Goal: Task Accomplishment & Management: Manage account settings

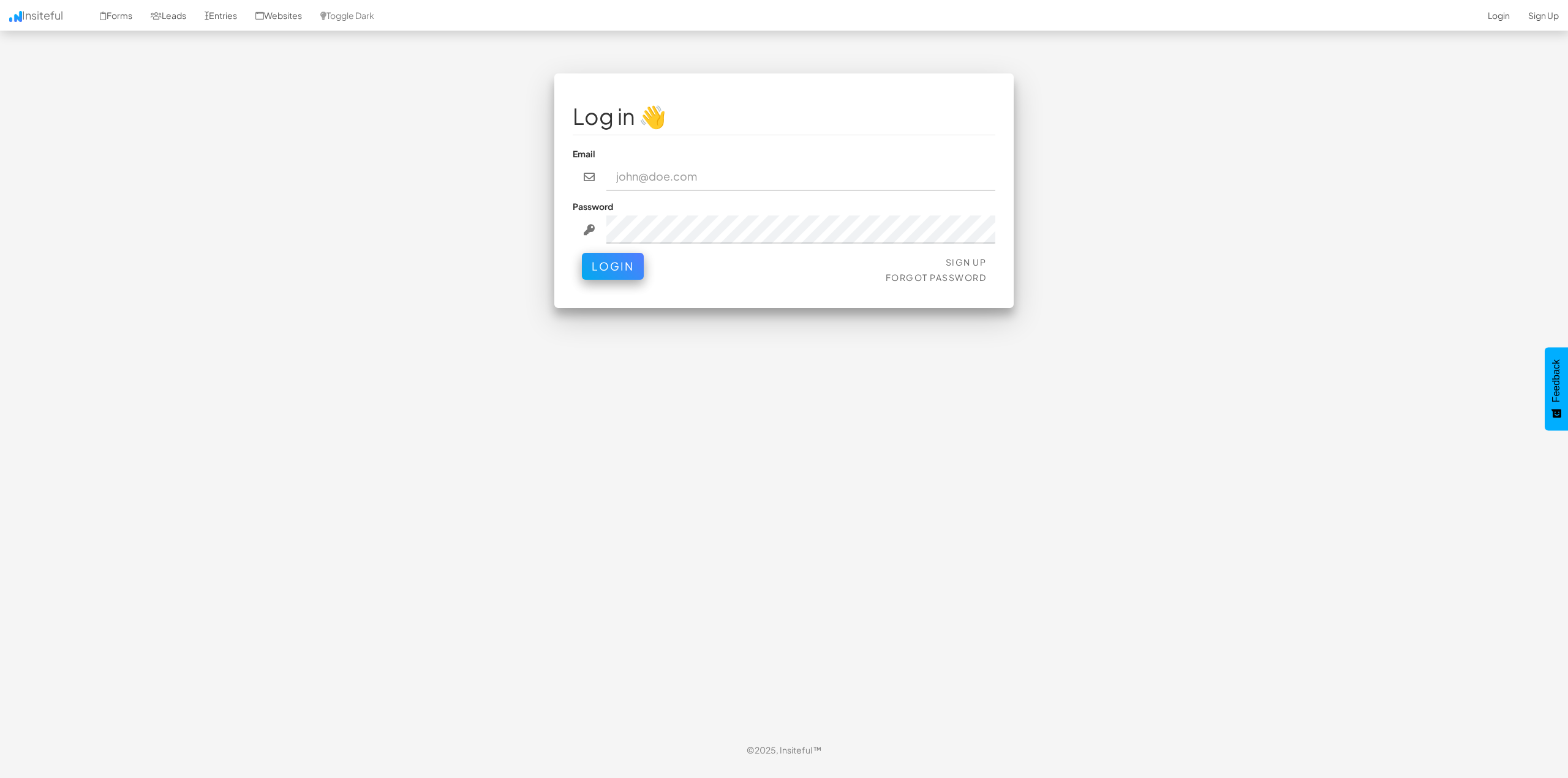
click at [0, 766] on nordpass-portal at bounding box center [0, 766] width 0 height 0
type input "contact@4sight.agency"
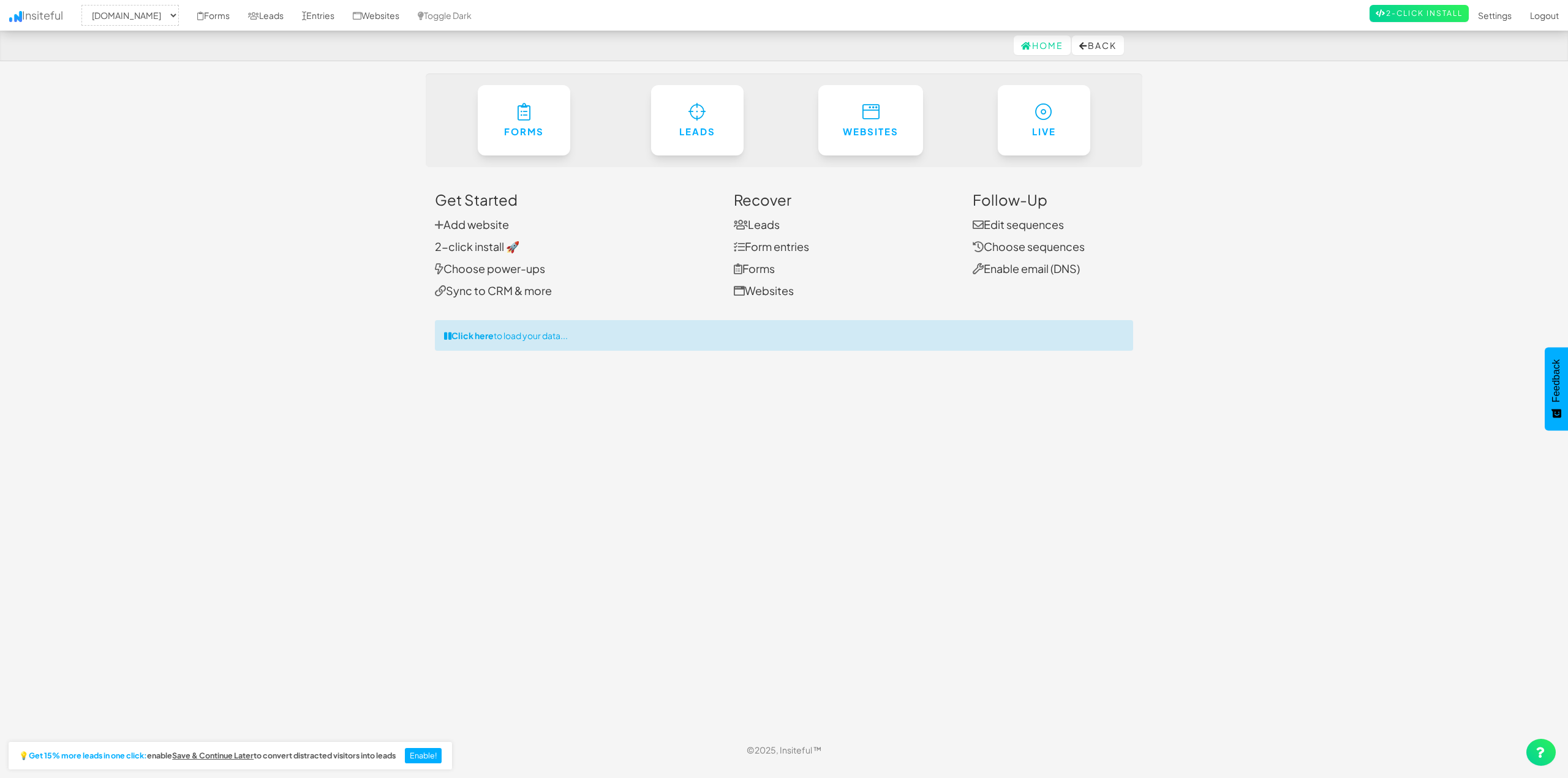
select select "2431"
click at [496, 295] on link "Sync to CRM & more" at bounding box center [493, 290] width 117 height 14
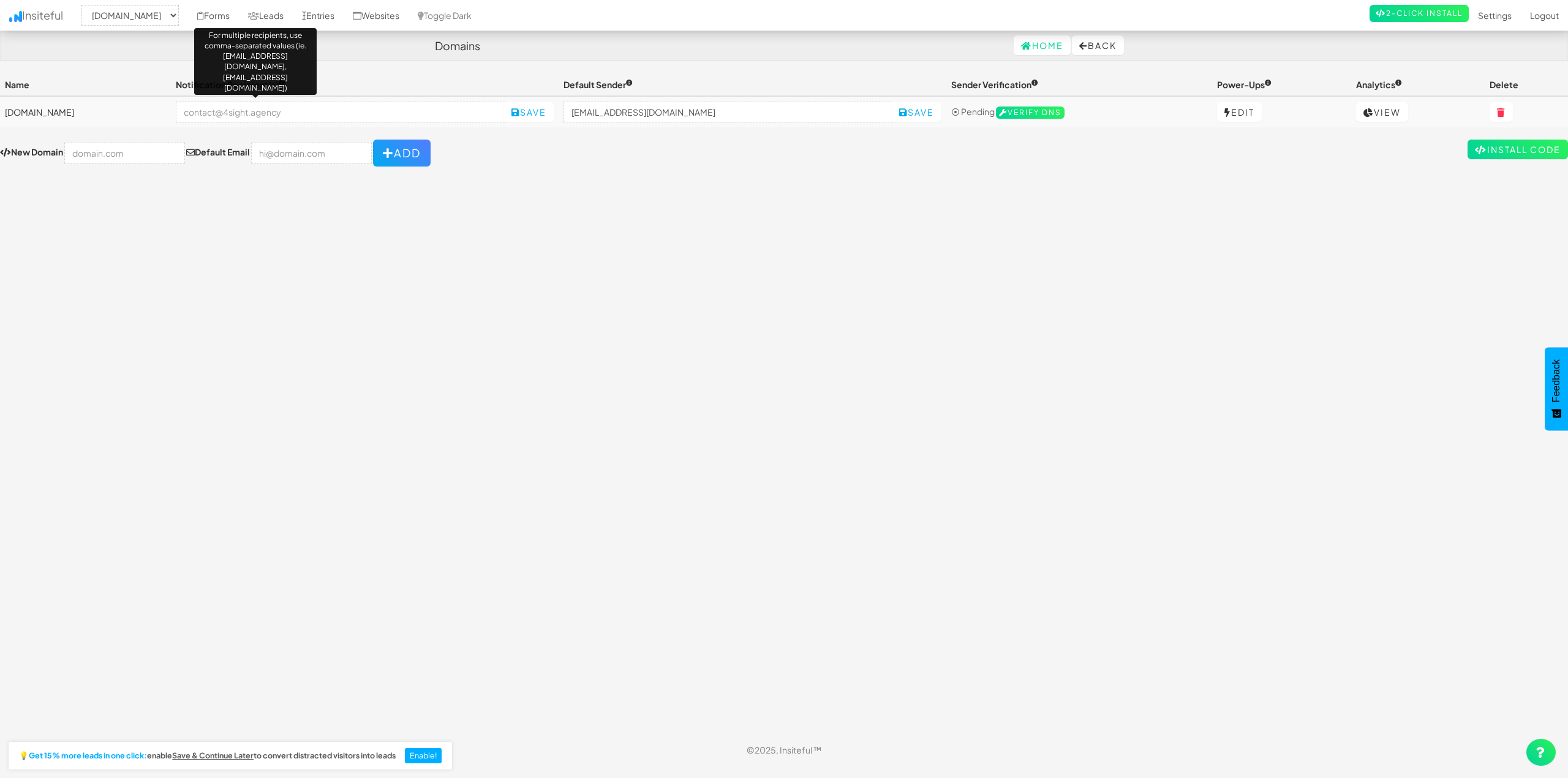
select select "2431"
click at [1490, 18] on link "Settings" at bounding box center [1495, 15] width 52 height 31
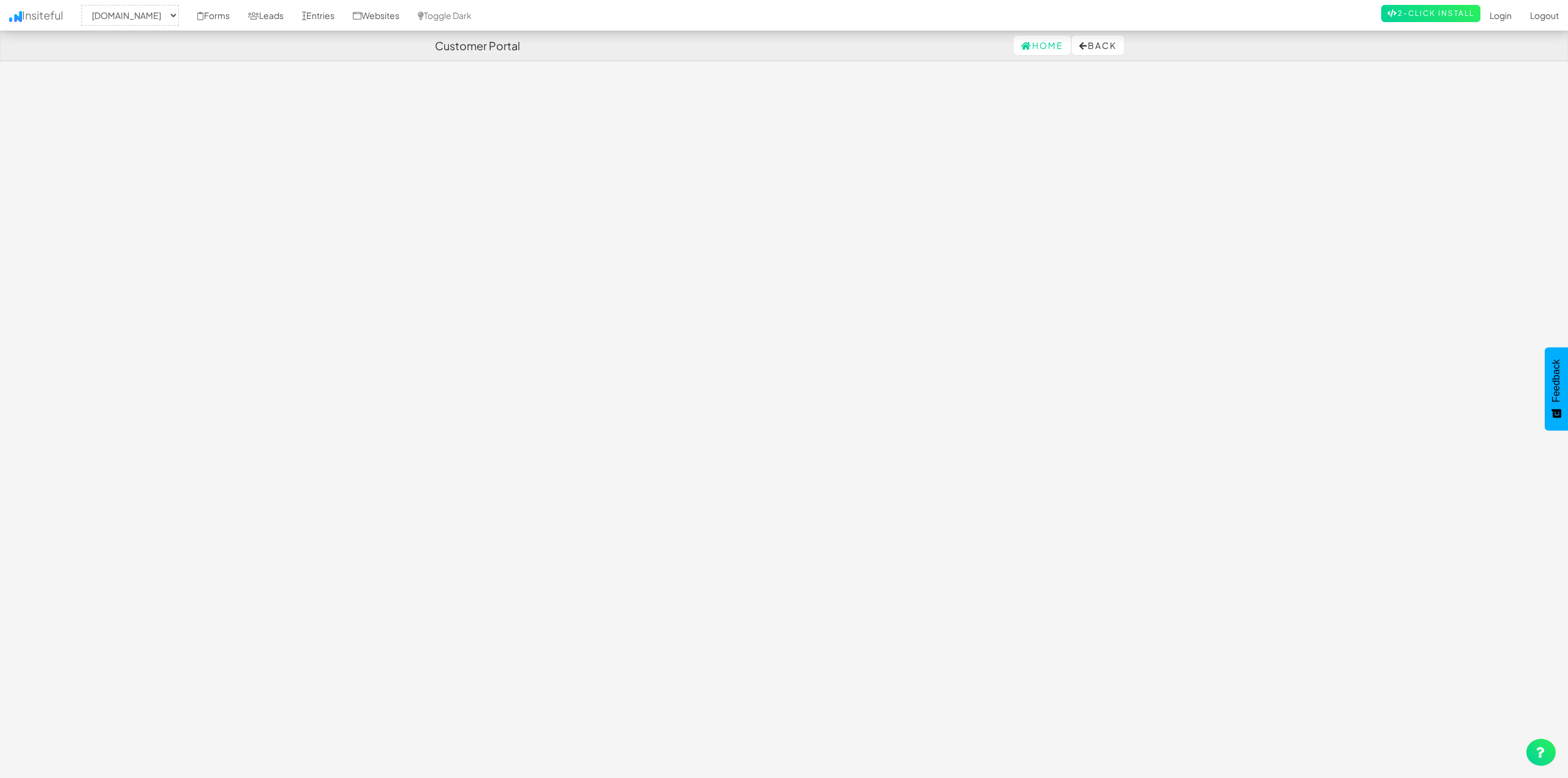
select select "2431"
